Goal: Task Accomplishment & Management: Use online tool/utility

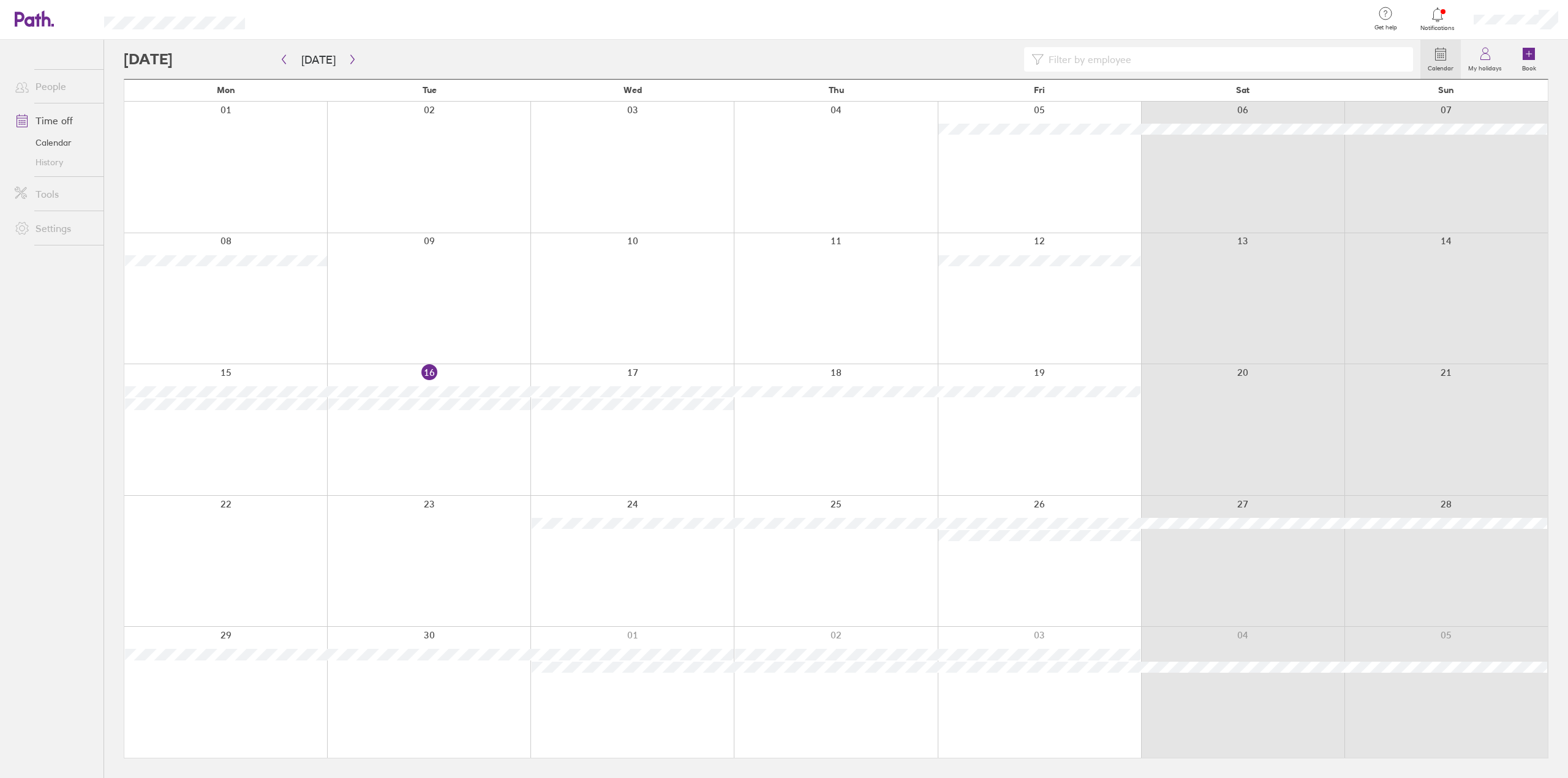
click at [472, 369] on div at bounding box center [429, 429] width 203 height 131
